Goal: Find specific page/section: Find specific page/section

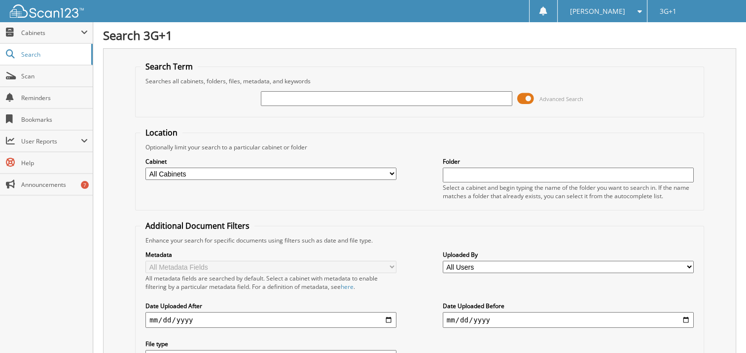
click at [294, 96] on input "text" at bounding box center [386, 98] width 251 height 15
type input "24137"
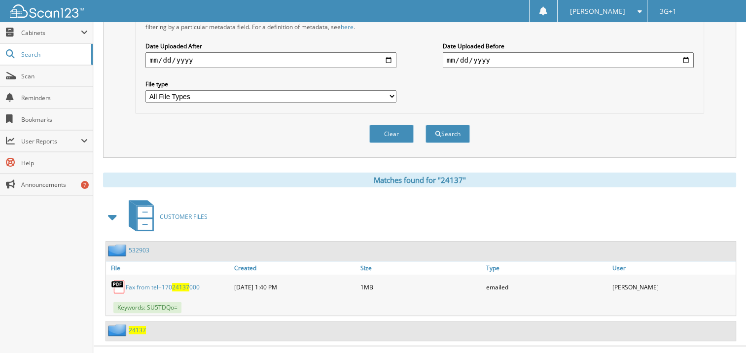
scroll to position [266, 0]
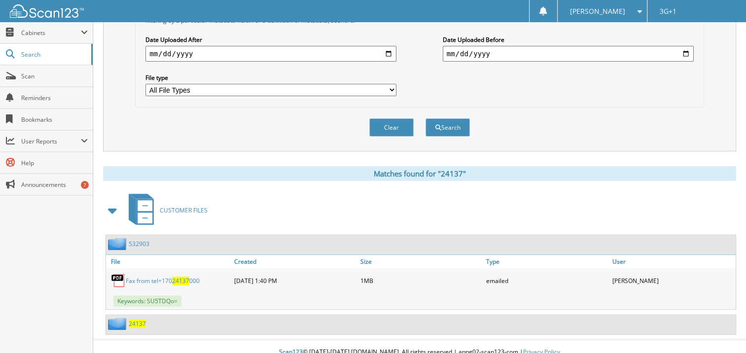
click at [134, 319] on span "24137" at bounding box center [137, 323] width 17 height 8
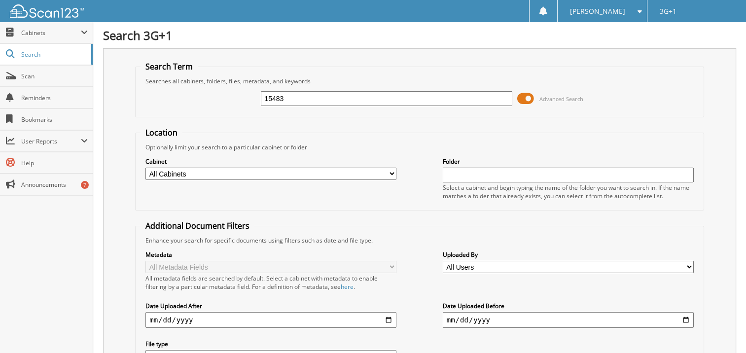
type input "15483"
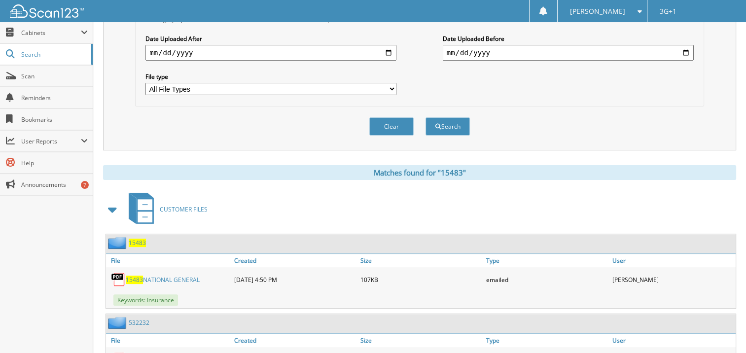
scroll to position [296, 0]
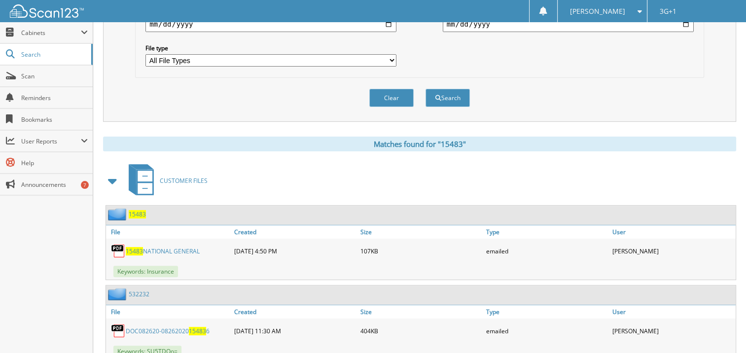
click at [134, 210] on span "15483" at bounding box center [137, 214] width 17 height 8
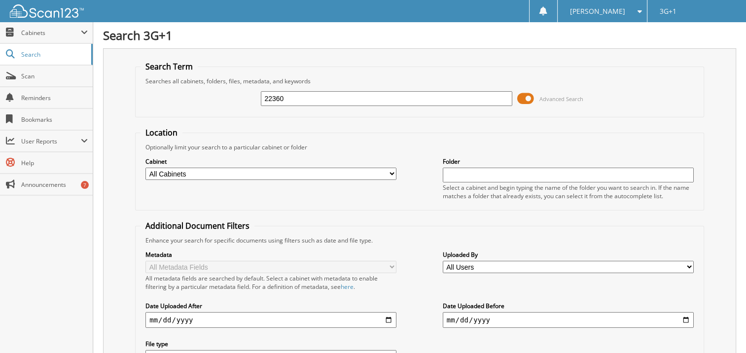
type input "22360"
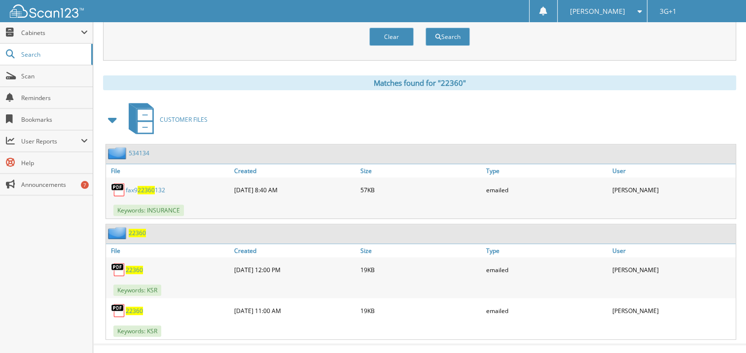
scroll to position [360, 0]
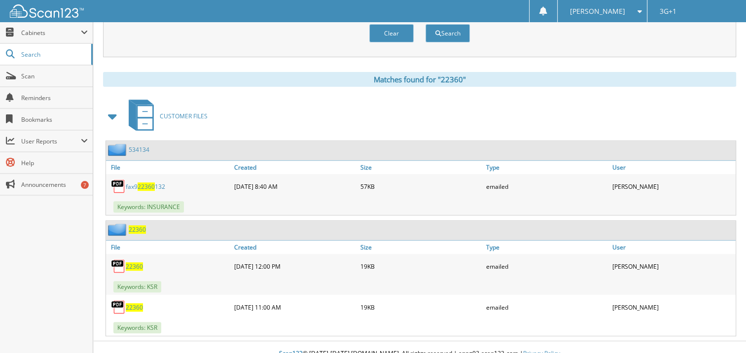
click at [137, 225] on span "22360" at bounding box center [137, 229] width 17 height 8
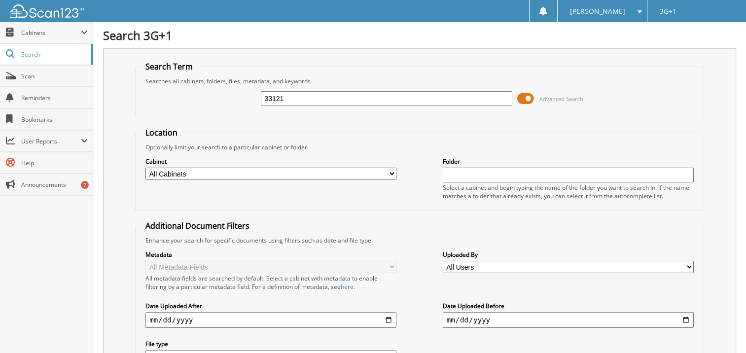
type input "33121"
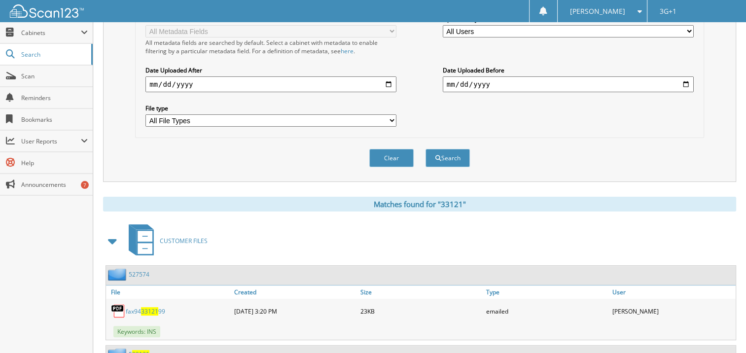
scroll to position [291, 0]
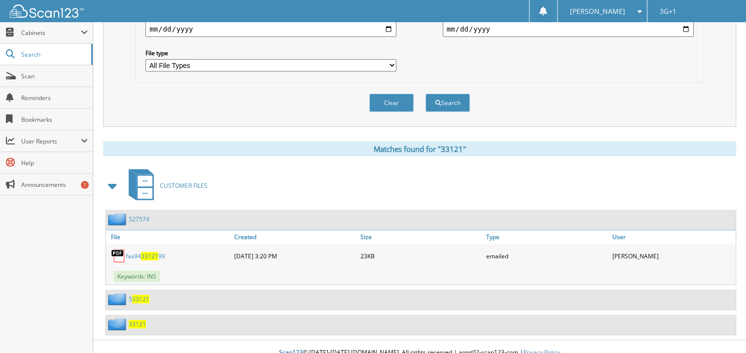
click at [132, 320] on span "33121" at bounding box center [137, 324] width 17 height 8
